Goal: Task Accomplishment & Management: Manage account settings

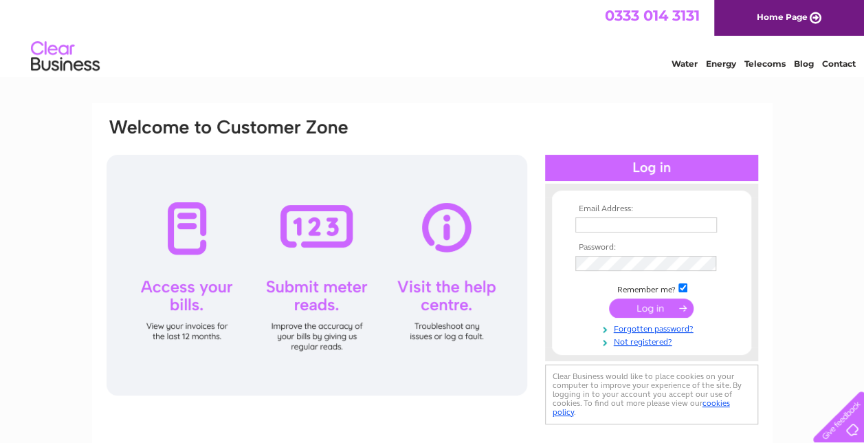
click at [642, 223] on input "text" at bounding box center [646, 224] width 142 height 15
click at [680, 67] on link "Water" at bounding box center [684, 63] width 26 height 10
click at [592, 216] on td at bounding box center [651, 225] width 159 height 22
click at [590, 220] on input "text" at bounding box center [646, 225] width 143 height 16
type input "[PERSON_NAME][EMAIL_ADDRESS][DOMAIN_NAME]"
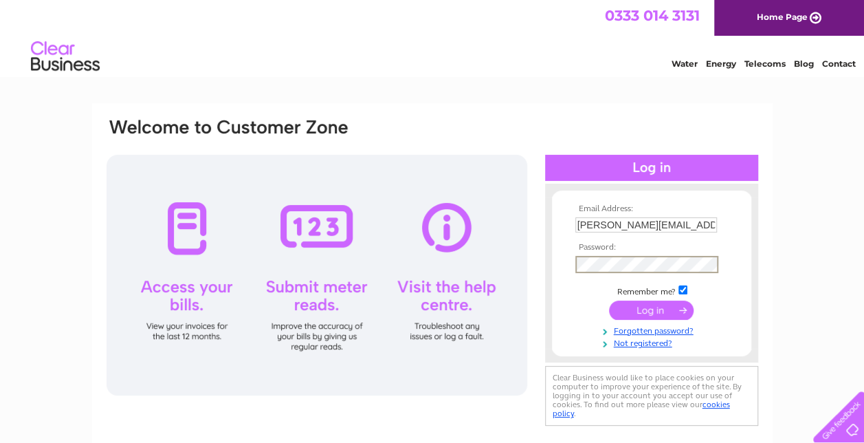
click at [660, 312] on input "submit" at bounding box center [651, 309] width 85 height 19
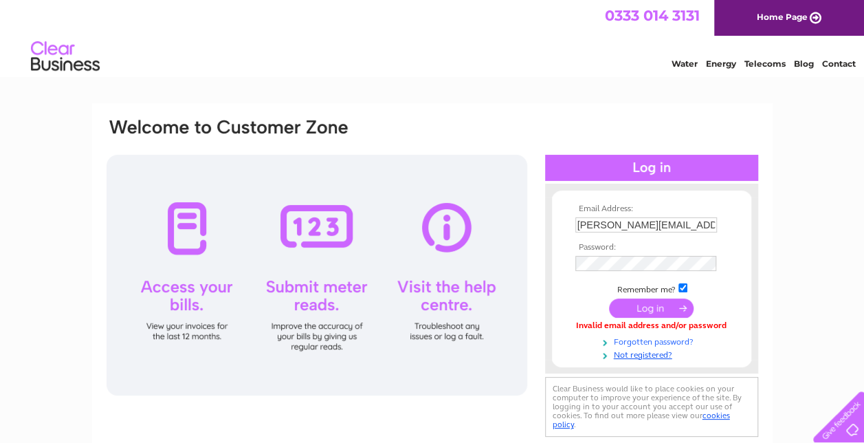
click at [636, 339] on link "Forgotten password?" at bounding box center [653, 340] width 156 height 13
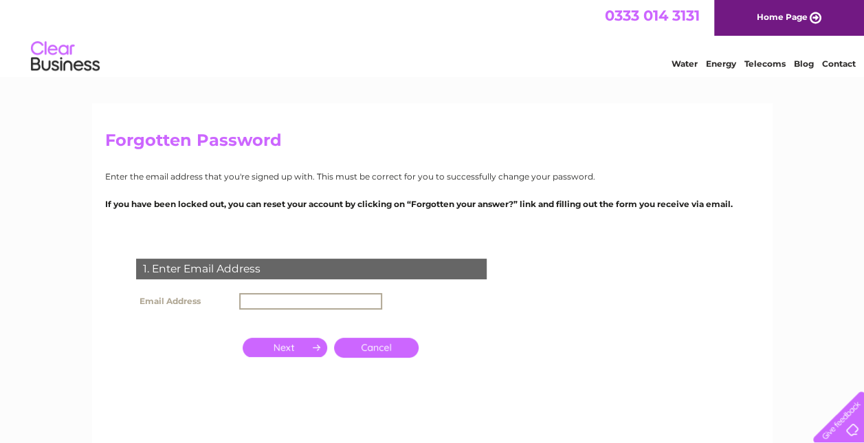
click at [350, 306] on input "text" at bounding box center [310, 301] width 143 height 16
type input "[PERSON_NAME][EMAIL_ADDRESS][DOMAIN_NAME]"
click at [297, 349] on input "button" at bounding box center [285, 345] width 85 height 19
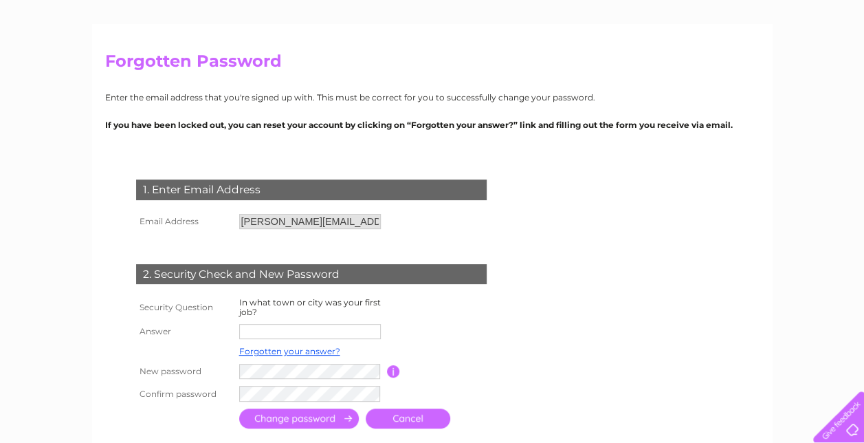
scroll to position [99, 0]
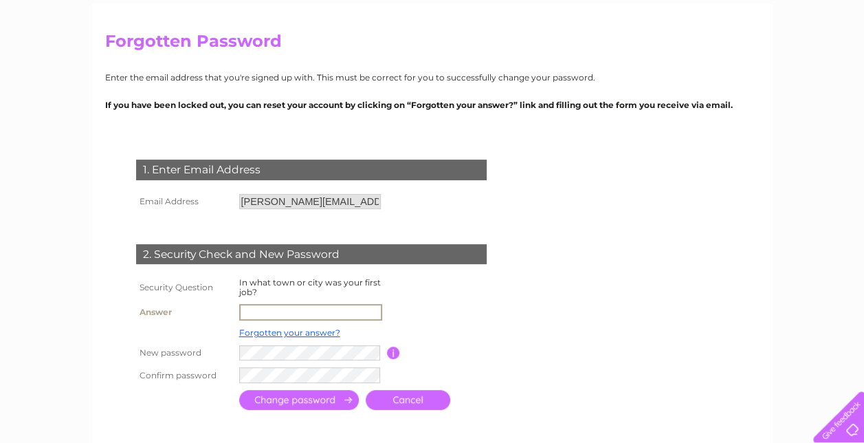
click at [323, 312] on input "text" at bounding box center [310, 312] width 143 height 16
type input "Balmacara"
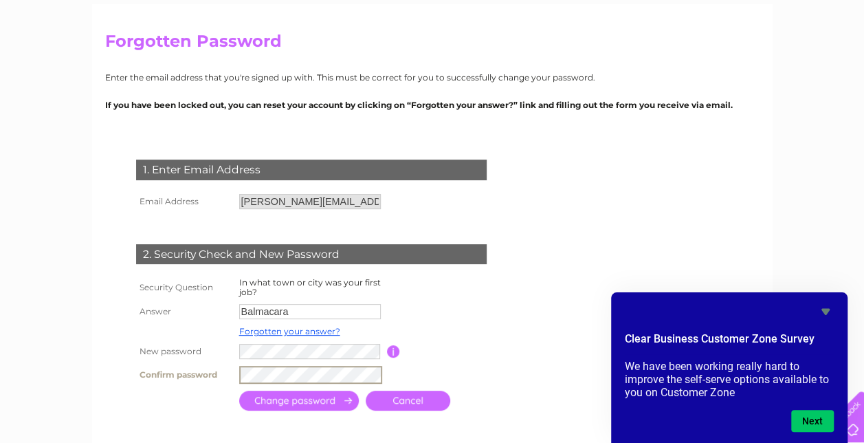
click at [322, 399] on input "submit" at bounding box center [299, 400] width 120 height 20
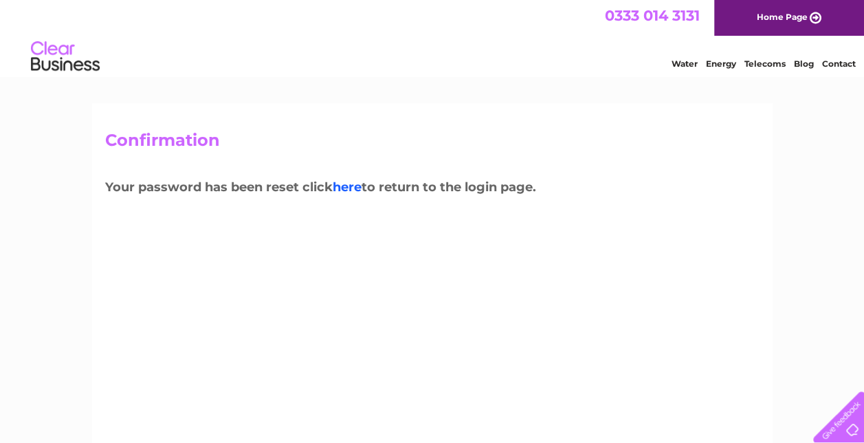
click at [352, 186] on link "here" at bounding box center [347, 186] width 29 height 15
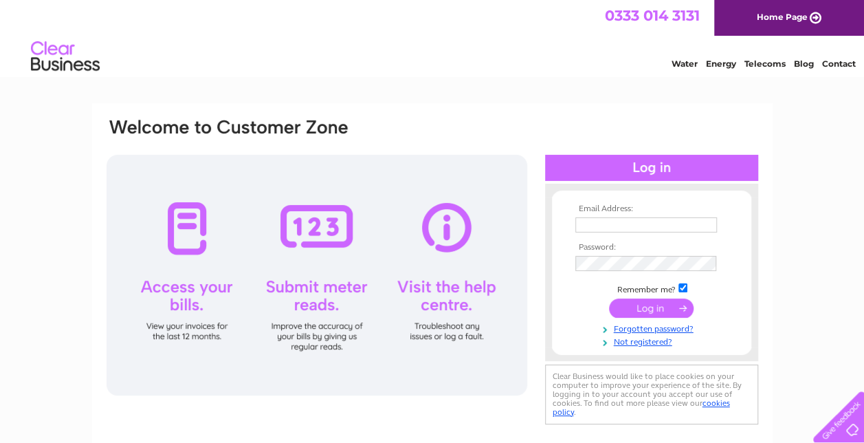
type input "[PERSON_NAME][EMAIL_ADDRESS][DOMAIN_NAME]"
click at [659, 312] on input "submit" at bounding box center [651, 307] width 85 height 19
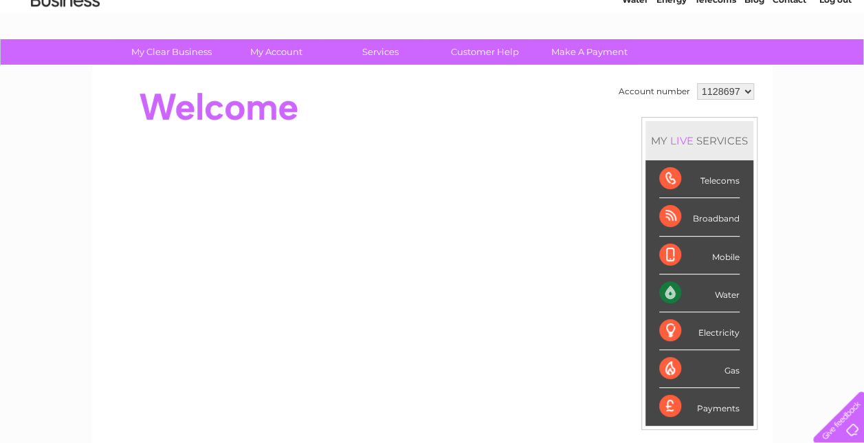
scroll to position [65, 0]
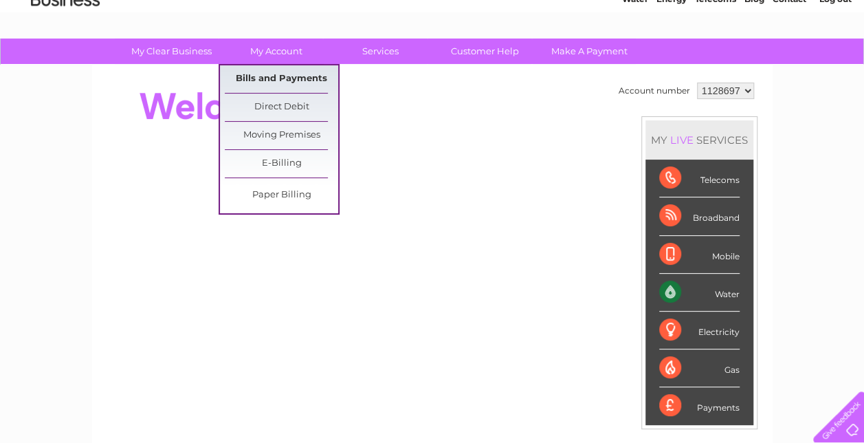
click at [265, 78] on link "Bills and Payments" at bounding box center [281, 78] width 113 height 27
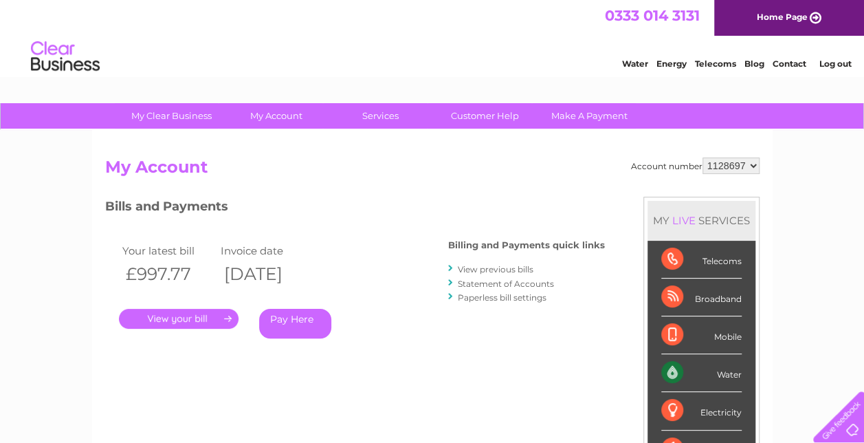
click at [201, 317] on link "." at bounding box center [179, 319] width 120 height 20
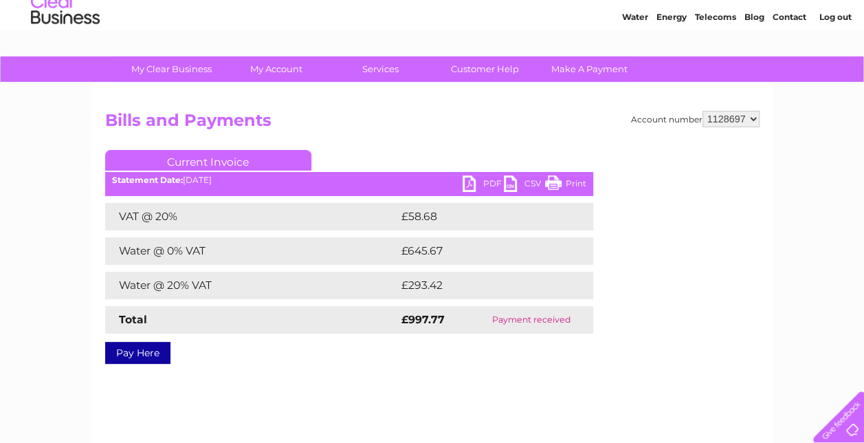
scroll to position [48, 0]
